Goal: Information Seeking & Learning: Learn about a topic

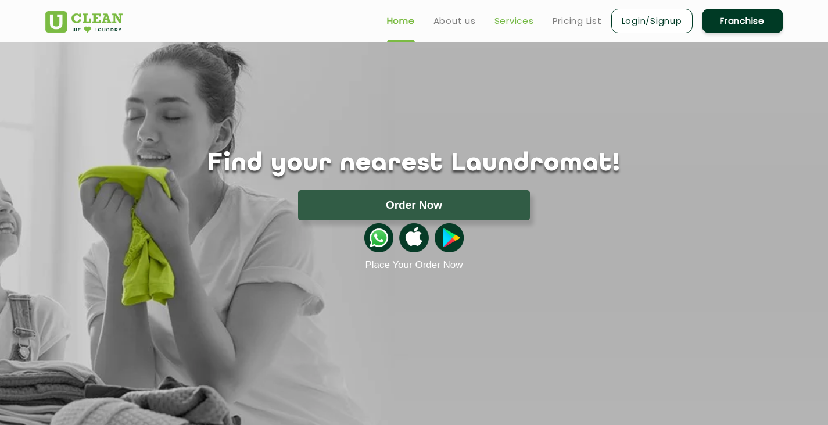
click at [524, 24] on link "Services" at bounding box center [515, 21] width 40 height 14
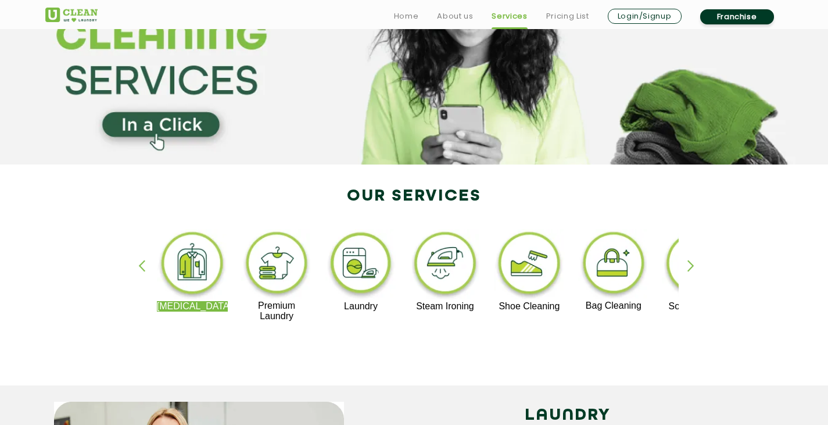
scroll to position [103, 0]
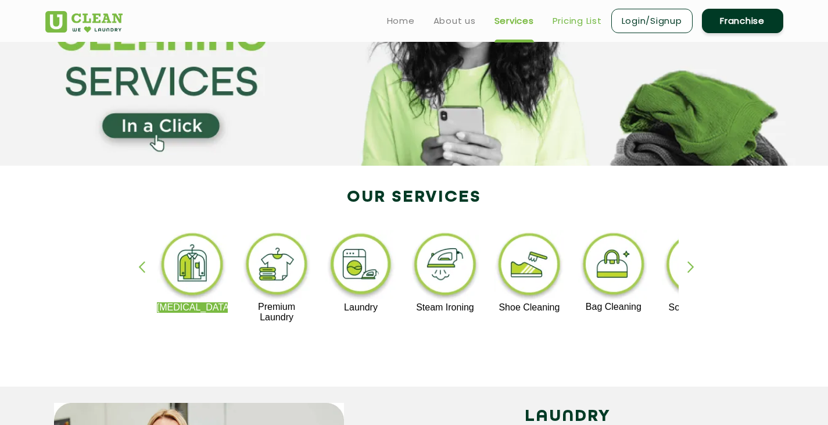
click at [560, 24] on link "Pricing List" at bounding box center [577, 21] width 49 height 14
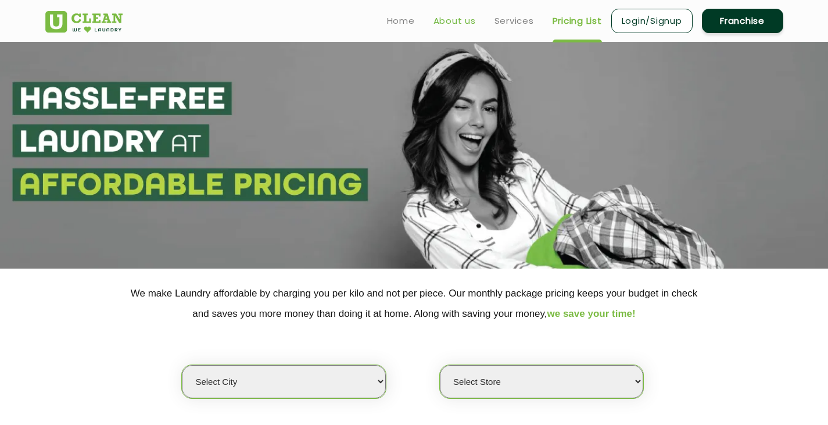
click at [456, 22] on link "About us" at bounding box center [455, 21] width 42 height 14
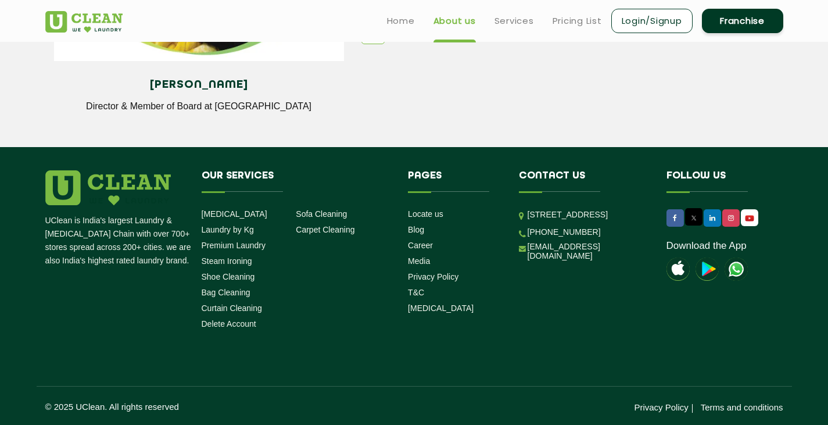
scroll to position [1641, 0]
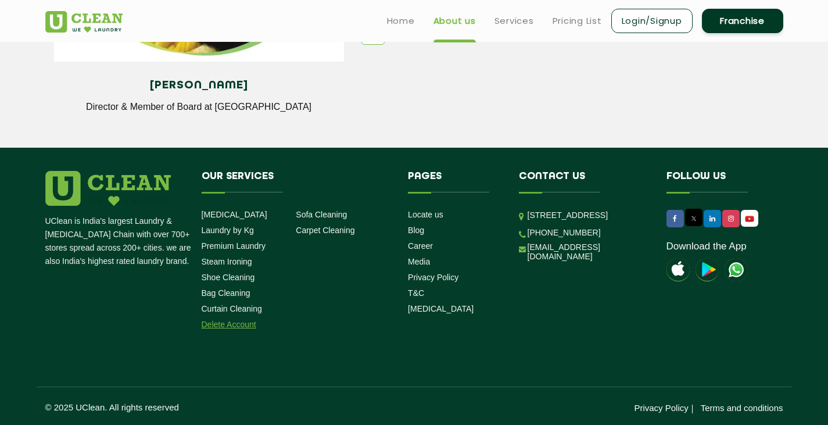
click at [225, 320] on link "Delete Account" at bounding box center [229, 324] width 55 height 9
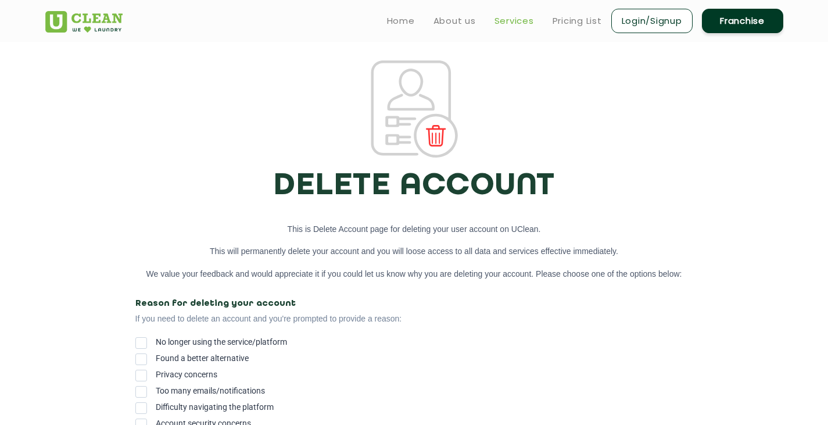
click at [518, 16] on link "Services" at bounding box center [515, 21] width 40 height 14
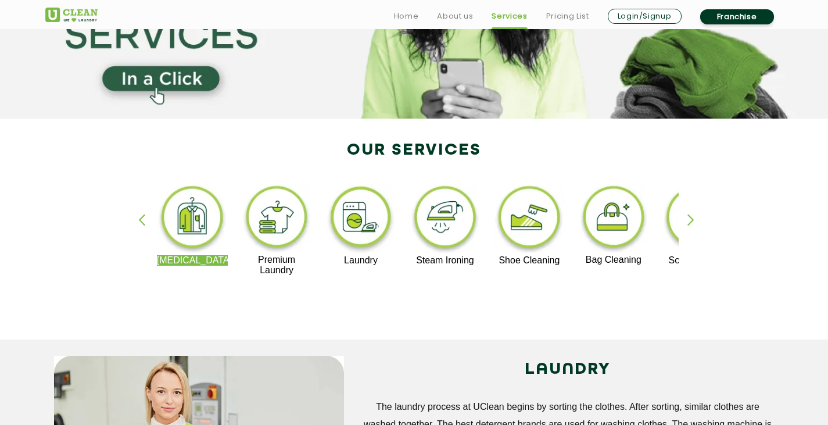
scroll to position [151, 0]
click at [693, 219] on div "button" at bounding box center [696, 229] width 17 height 32
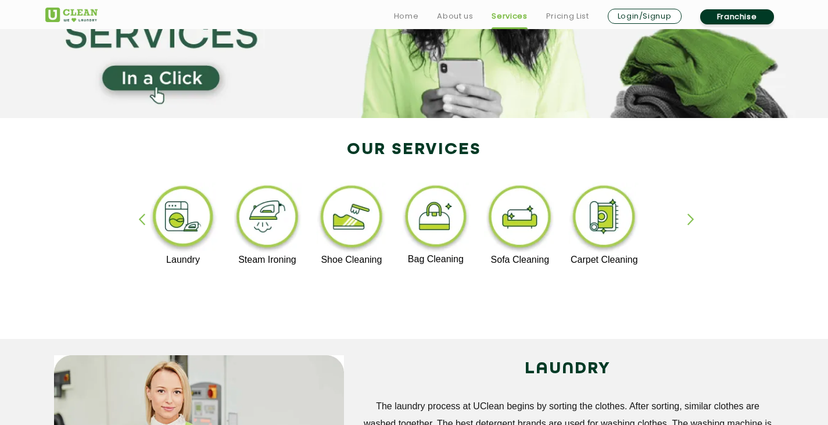
click at [693, 219] on div "button" at bounding box center [696, 229] width 17 height 32
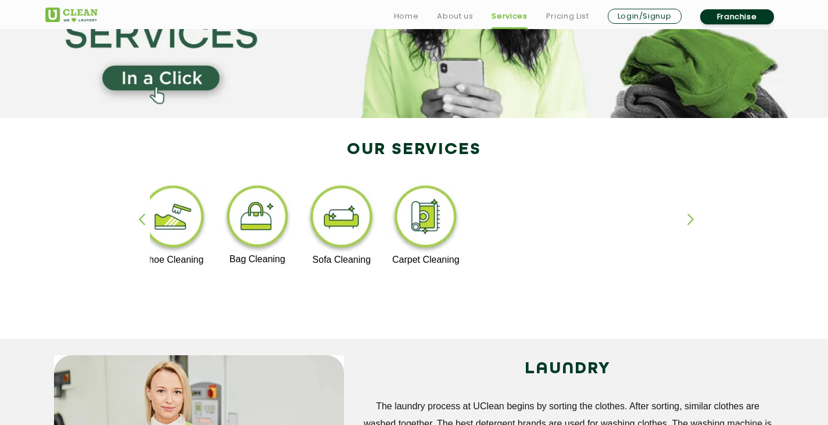
scroll to position [0, 0]
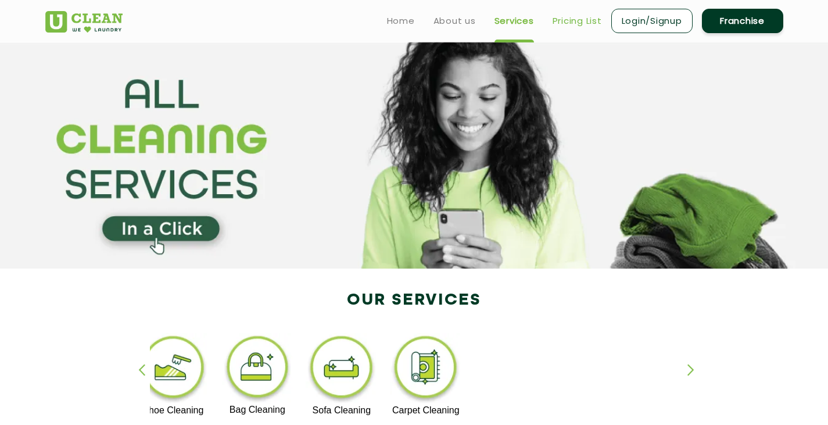
click at [567, 14] on link "Pricing List" at bounding box center [577, 21] width 49 height 14
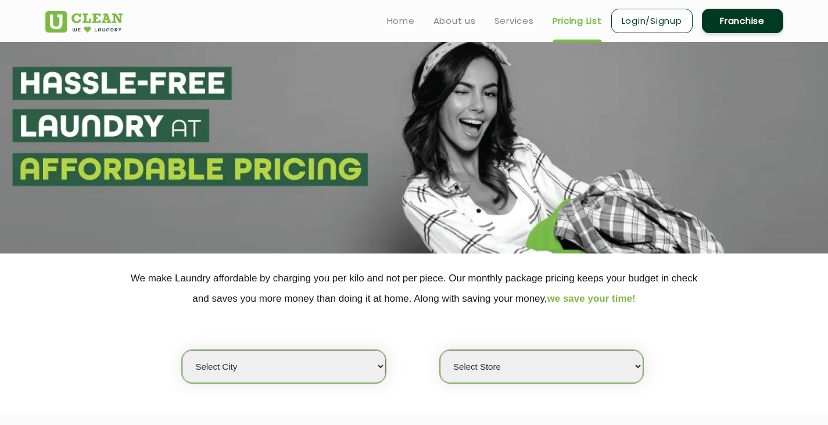
select select "0"
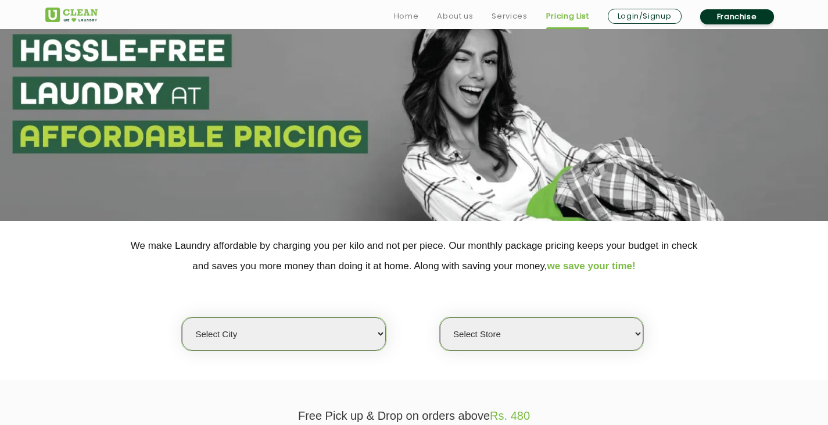
scroll to position [48, 0]
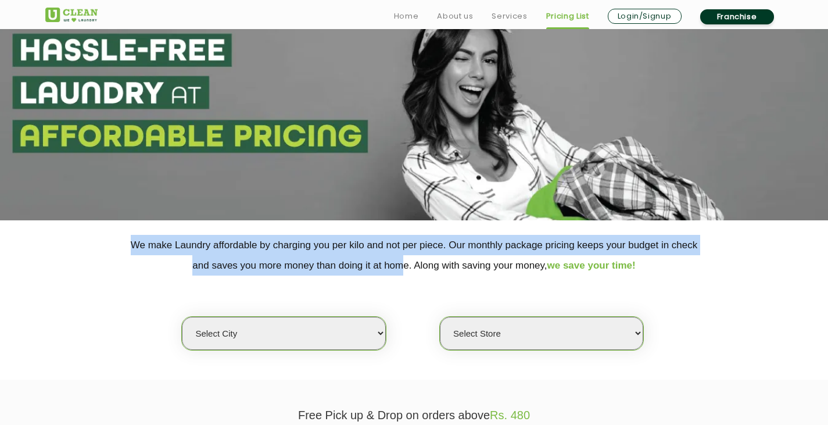
drag, startPoint x: 131, startPoint y: 245, endPoint x: 394, endPoint y: 268, distance: 264.2
click at [394, 268] on p "We make Laundry affordable by charging you per kilo and not per piece. Our mont…" at bounding box center [414, 255] width 738 height 41
click at [194, 255] on p "We make Laundry affordable by charging you per kilo and not per piece. Our mont…" at bounding box center [414, 255] width 738 height 41
drag, startPoint x: 132, startPoint y: 244, endPoint x: 238, endPoint y: 263, distance: 107.5
click at [238, 263] on p "We make Laundry affordable by charging you per kilo and not per piece. Our mont…" at bounding box center [414, 255] width 738 height 41
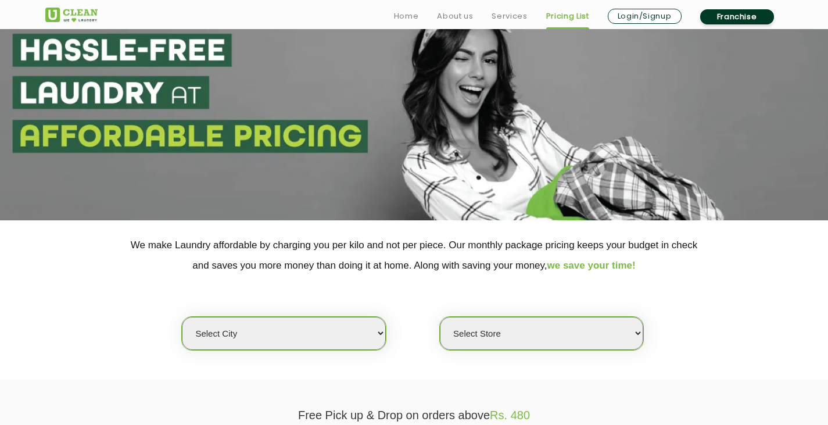
click at [274, 262] on p "We make Laundry affordable by charging you per kilo and not per piece. Our mont…" at bounding box center [414, 255] width 738 height 41
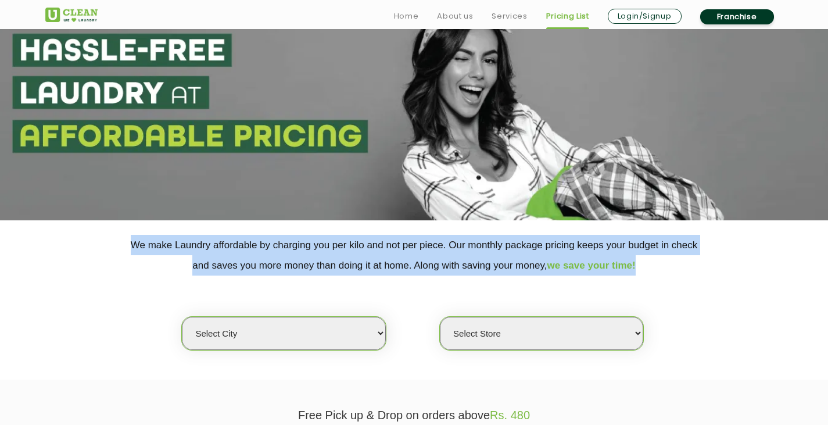
drag, startPoint x: 131, startPoint y: 242, endPoint x: 641, endPoint y: 273, distance: 511.2
click at [641, 273] on p "We make Laundry affordable by charging you per kilo and not per piece. Our mont…" at bounding box center [414, 255] width 738 height 41
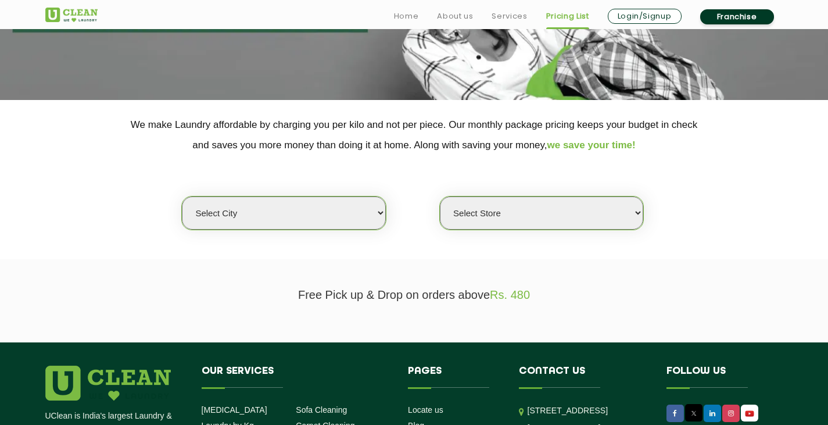
scroll to position [169, 0]
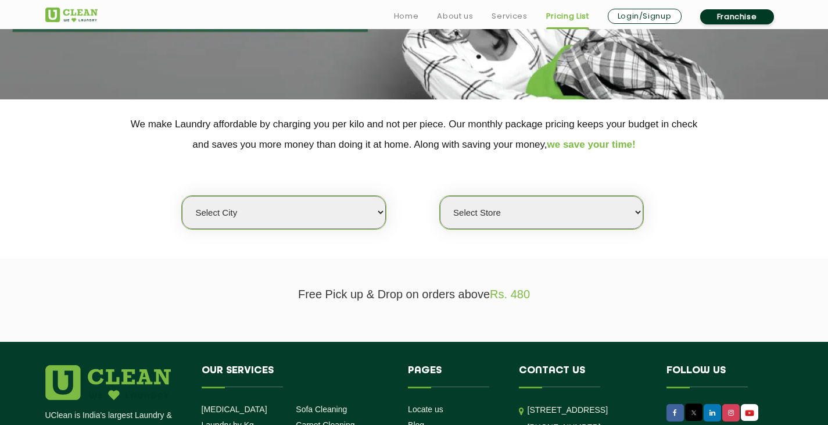
click at [379, 214] on select "Select city [GEOGRAPHIC_DATA] [GEOGRAPHIC_DATA] [GEOGRAPHIC_DATA] [GEOGRAPHIC_D…" at bounding box center [283, 212] width 203 height 33
click at [420, 201] on div "Select city [GEOGRAPHIC_DATA] [GEOGRAPHIC_DATA] [GEOGRAPHIC_DATA] [GEOGRAPHIC_D…" at bounding box center [415, 192] width 756 height 75
click at [469, 216] on select "Select Store" at bounding box center [541, 212] width 203 height 33
click at [417, 238] on section "We make Laundry affordable by charging you per kilo and not per piece. Our mont…" at bounding box center [414, 178] width 828 height 159
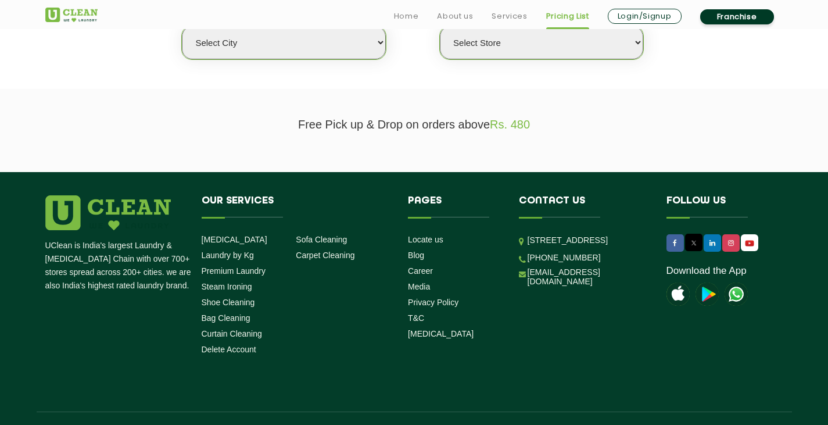
scroll to position [364, 0]
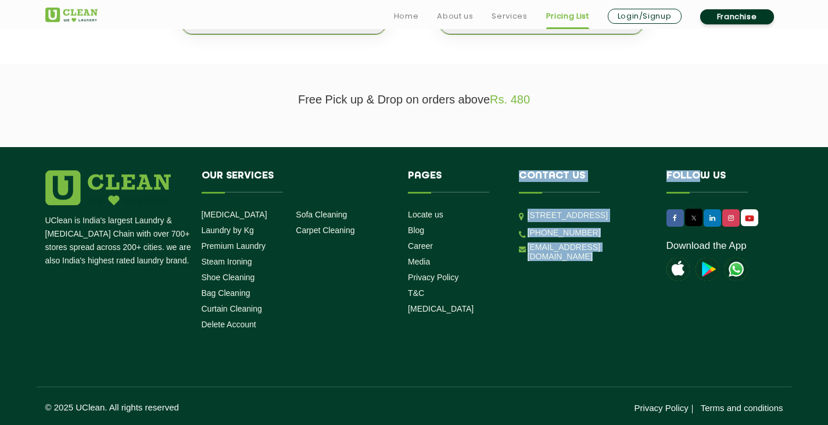
drag, startPoint x: 520, startPoint y: 174, endPoint x: 705, endPoint y: 170, distance: 185.4
click at [705, 170] on div "UClean is India's largest Laundry & [MEDICAL_DATA] Chain with over 700+ stores …" at bounding box center [415, 252] width 756 height 164
click at [705, 170] on h4 "Follow us" at bounding box center [718, 181] width 102 height 22
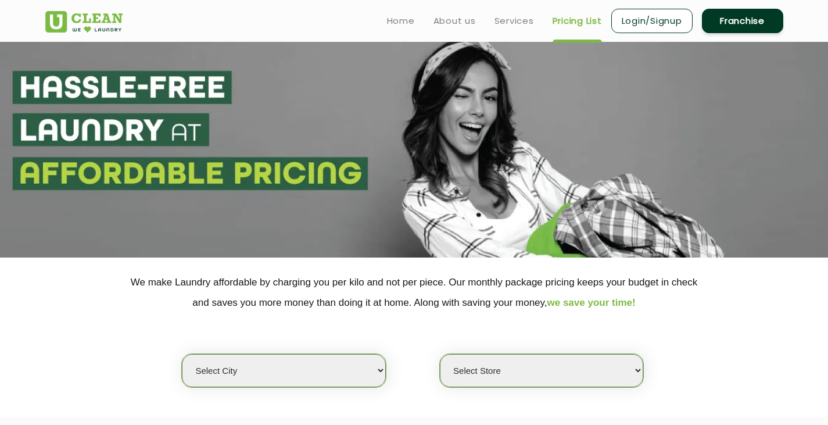
scroll to position [0, 0]
